Goal: Check status: Check status

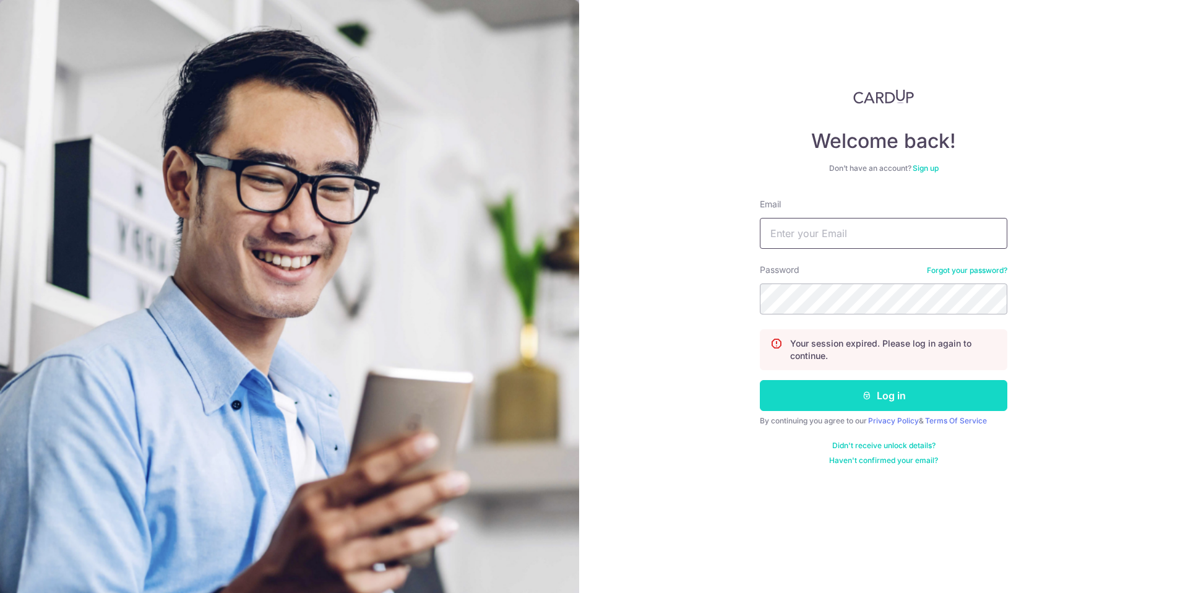
type input "[EMAIL_ADDRESS][DOMAIN_NAME]"
click at [843, 407] on button "Log in" at bounding box center [883, 395] width 247 height 31
click at [876, 399] on button "Log in" at bounding box center [883, 395] width 247 height 31
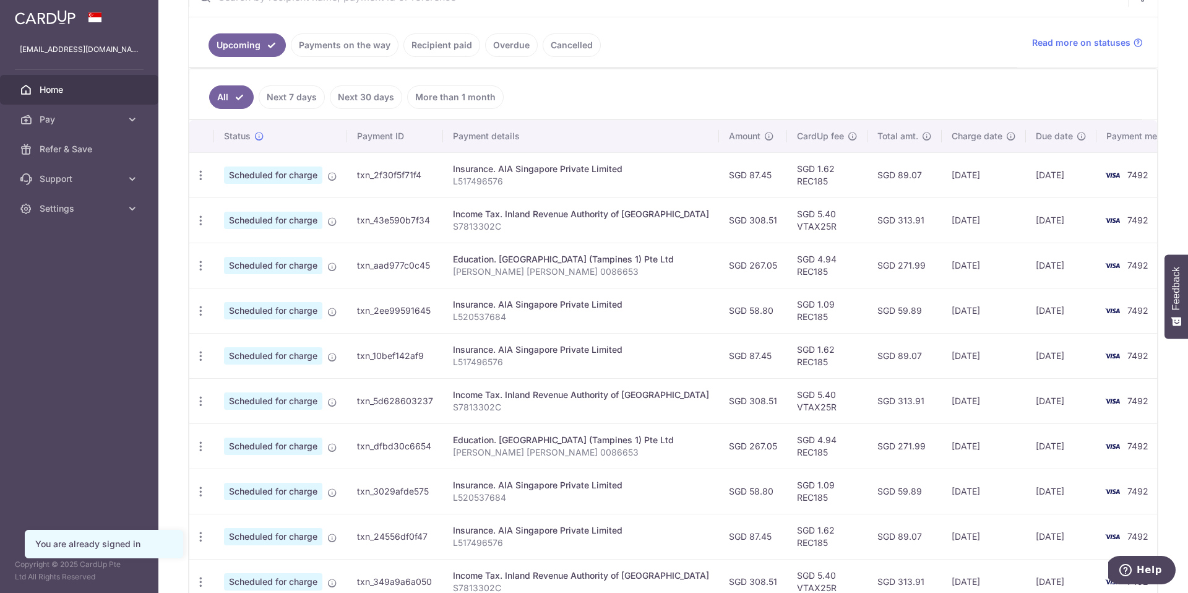
scroll to position [239, 0]
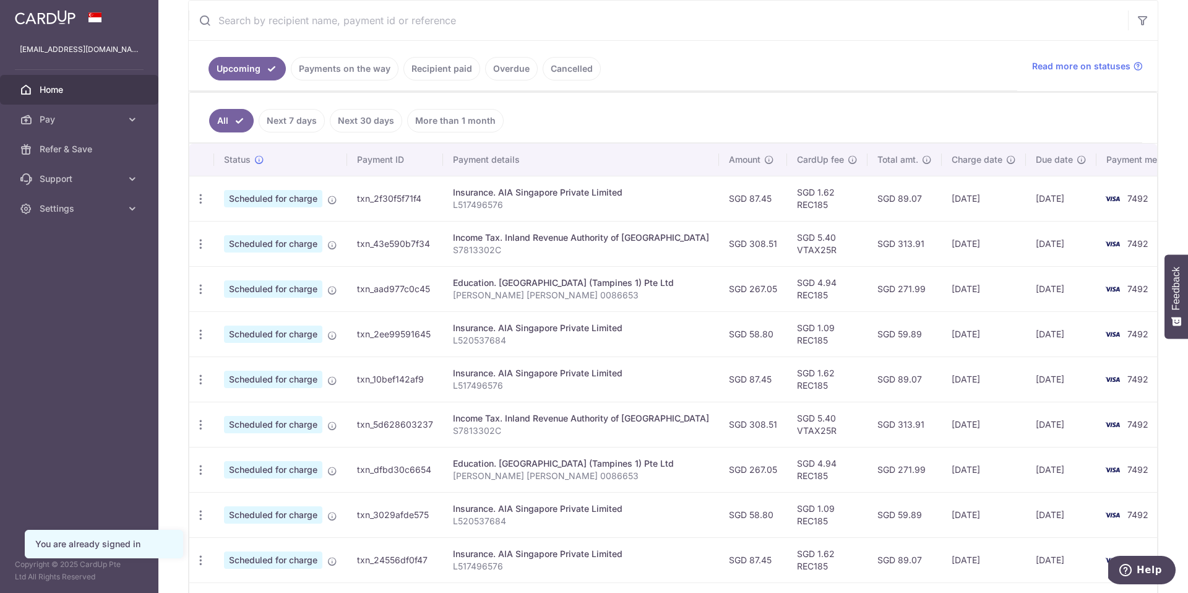
click at [448, 74] on link "Recipient paid" at bounding box center [441, 69] width 77 height 24
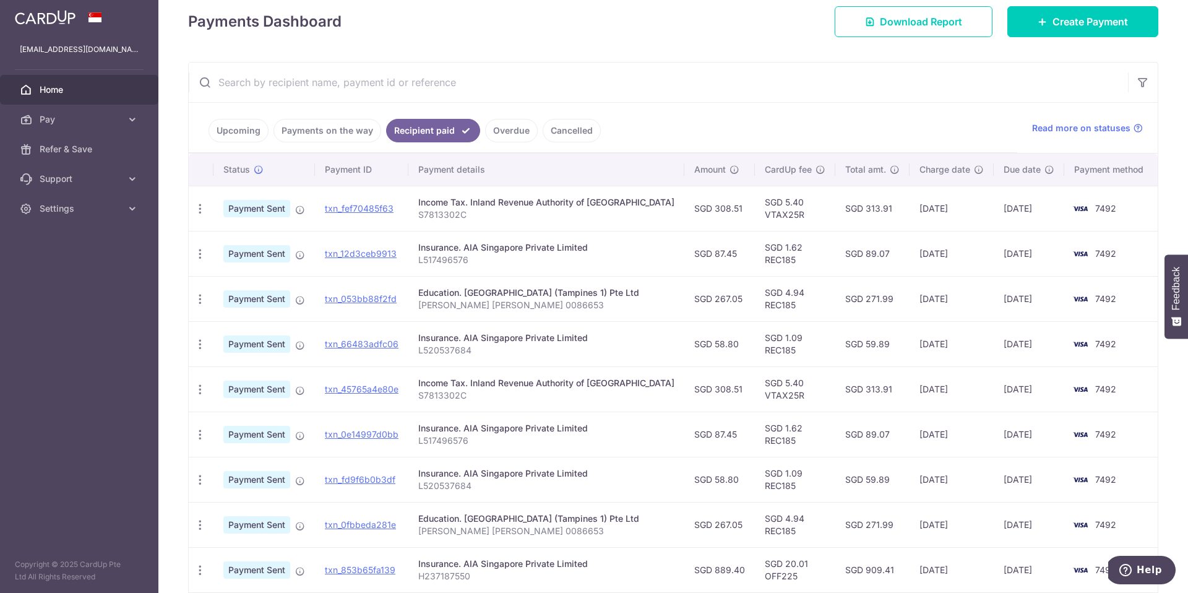
scroll to position [318, 0]
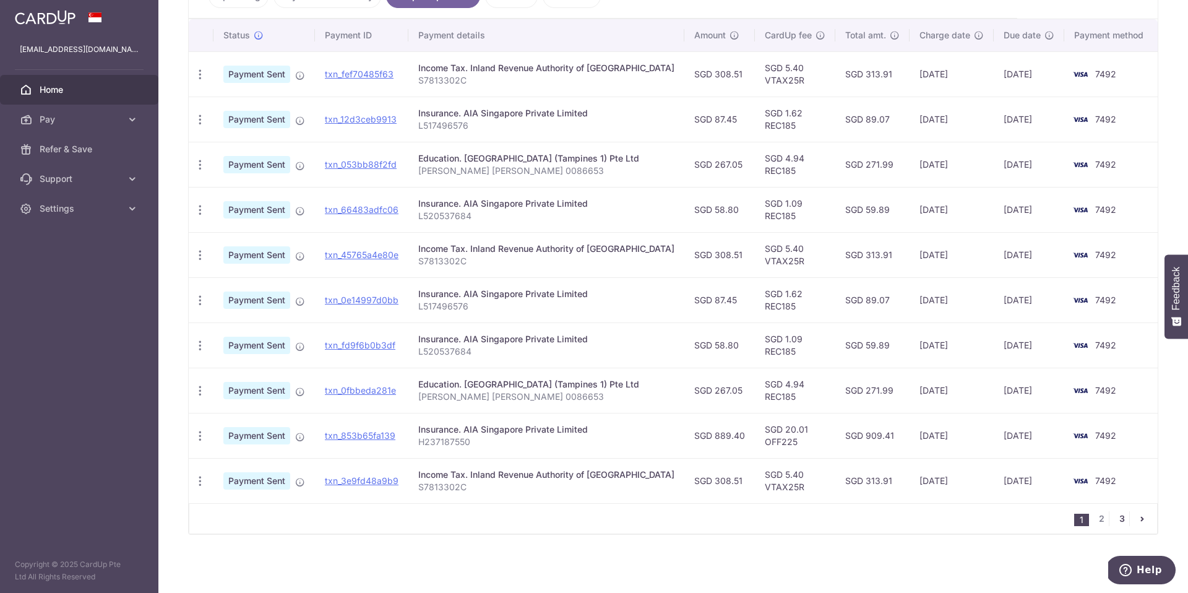
click at [1116, 515] on link "3" at bounding box center [1121, 518] width 15 height 15
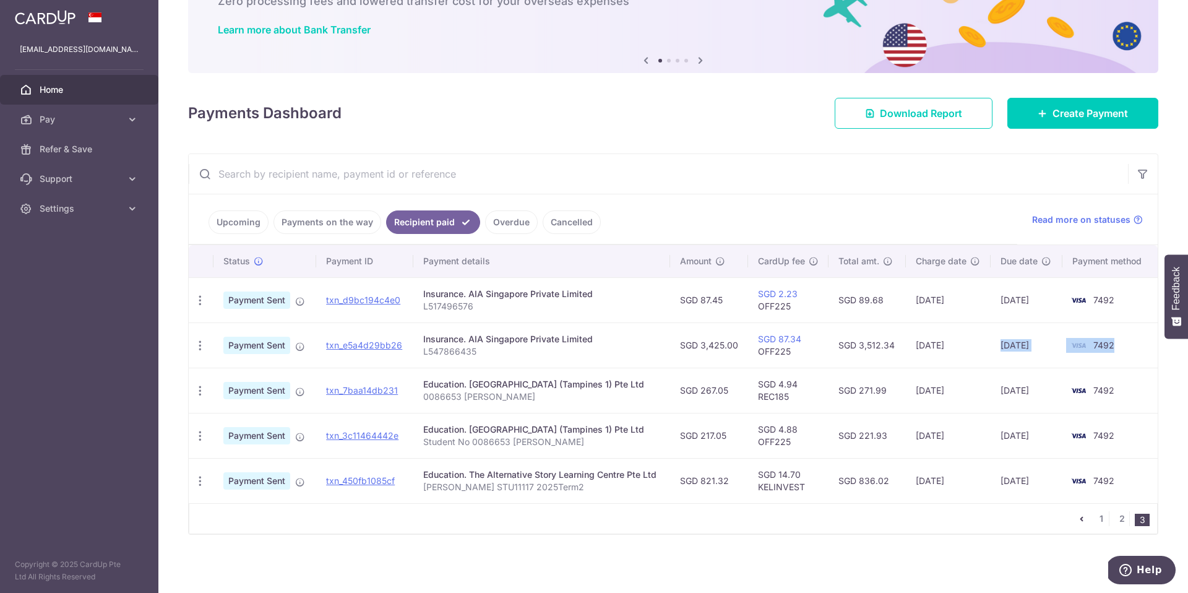
scroll to position [0, 18]
drag, startPoint x: 1011, startPoint y: 343, endPoint x: 1142, endPoint y: 351, distance: 131.5
click at [1142, 351] on tr "PDF Receipt Payment Sent txn_e5a4d29bb26 Insurance. AIA Singapore Private Limit…" at bounding box center [673, 344] width 969 height 45
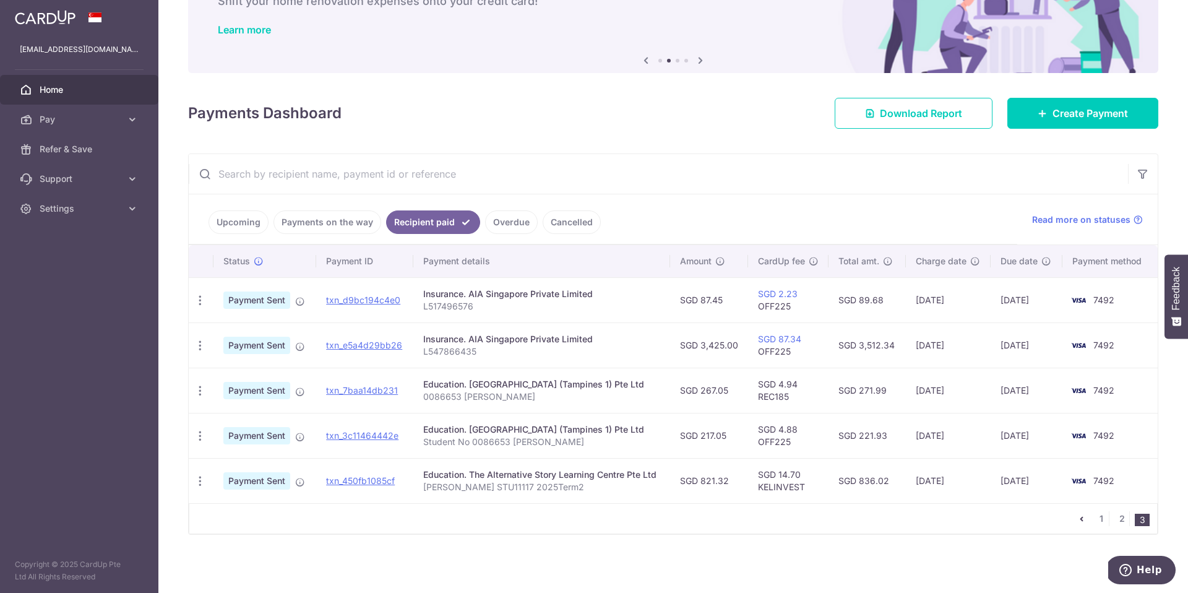
click at [999, 338] on td "22/04/2025" at bounding box center [1027, 344] width 72 height 45
click at [1007, 338] on td "22/04/2025" at bounding box center [1027, 344] width 72 height 45
click at [1003, 338] on td "22/04/2025" at bounding box center [1027, 344] width 72 height 45
click at [1115, 520] on link "2" at bounding box center [1121, 518] width 15 height 15
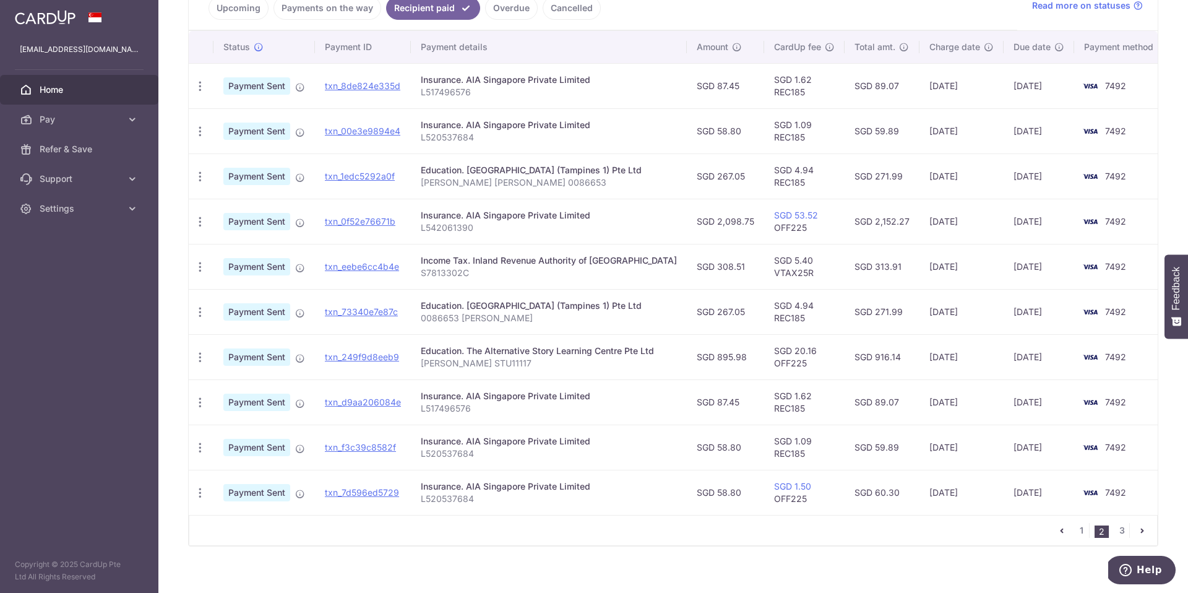
scroll to position [298, 0]
click at [1077, 539] on link "1" at bounding box center [1081, 531] width 15 height 15
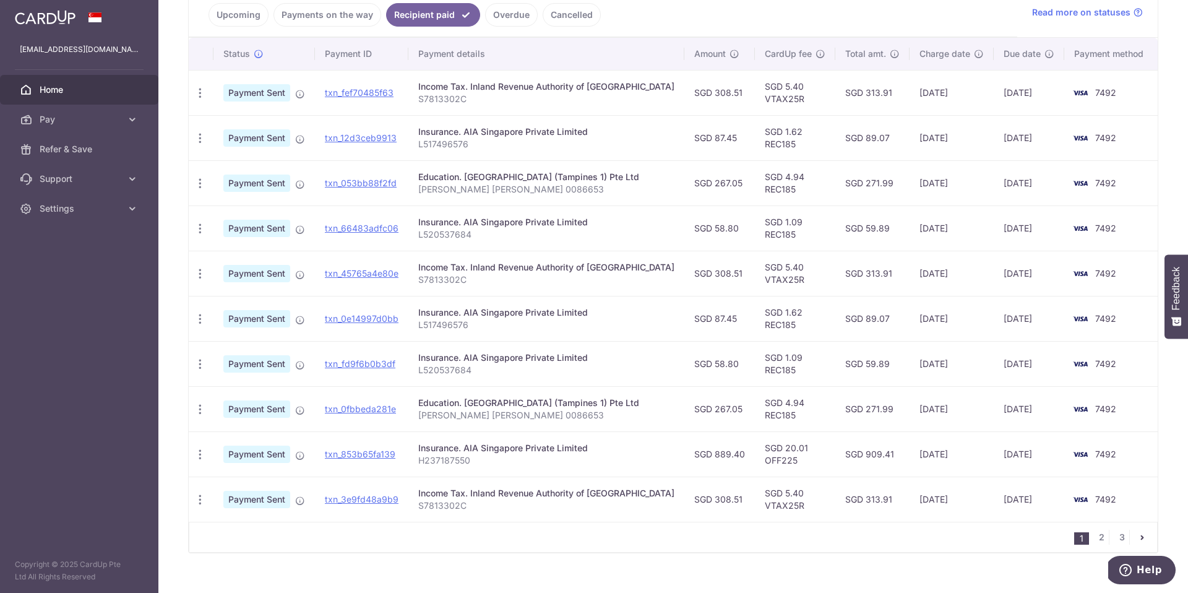
scroll to position [290, 0]
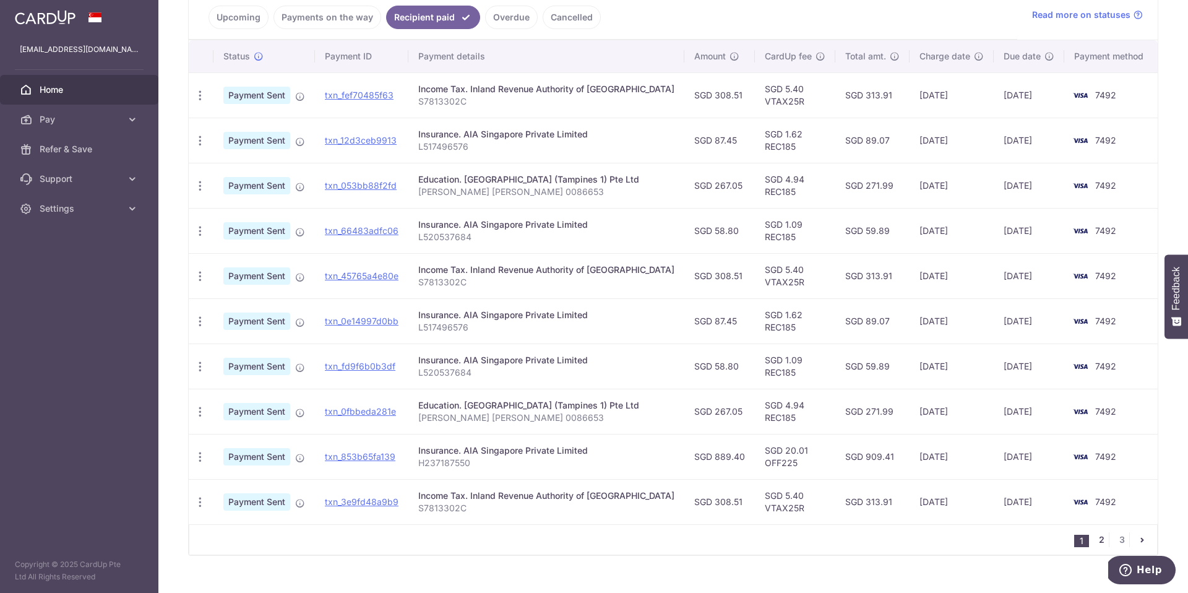
click at [1097, 547] on link "2" at bounding box center [1101, 539] width 15 height 15
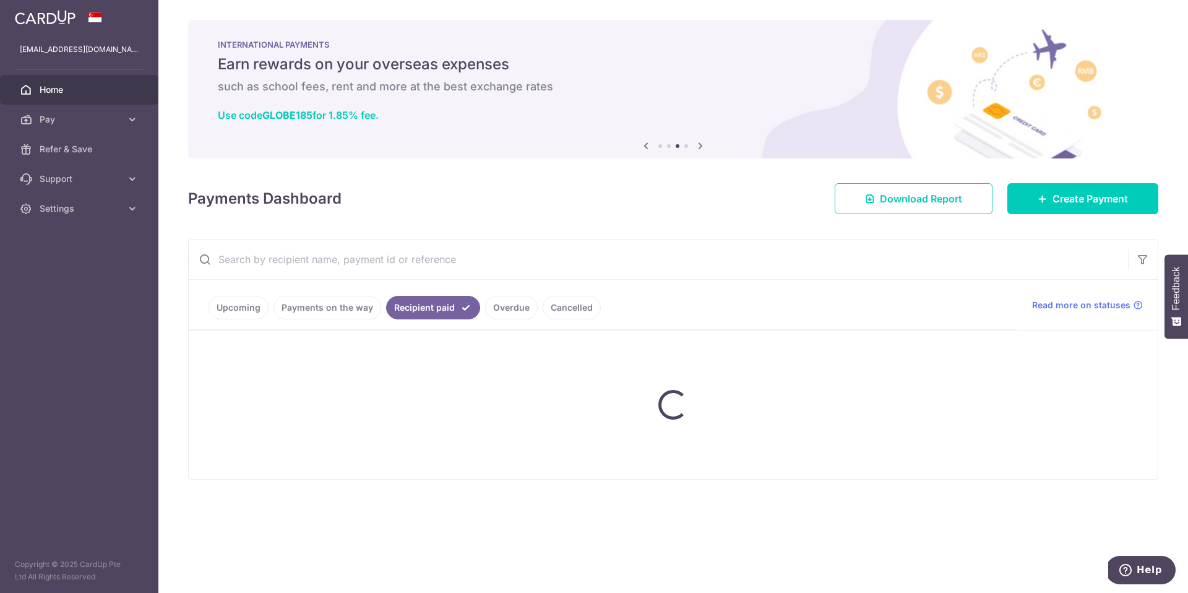
scroll to position [0, 0]
